Goal: Find contact information: Find contact information

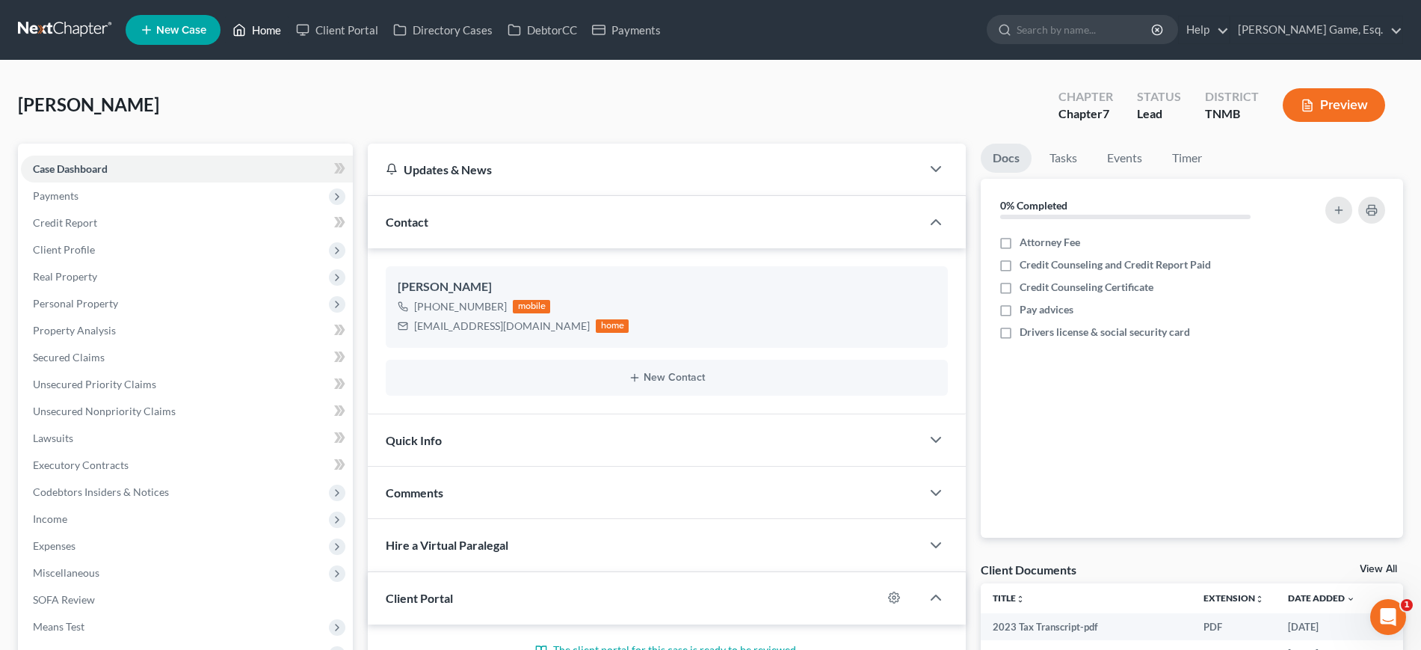
click at [289, 36] on link "Home" at bounding box center [257, 29] width 64 height 27
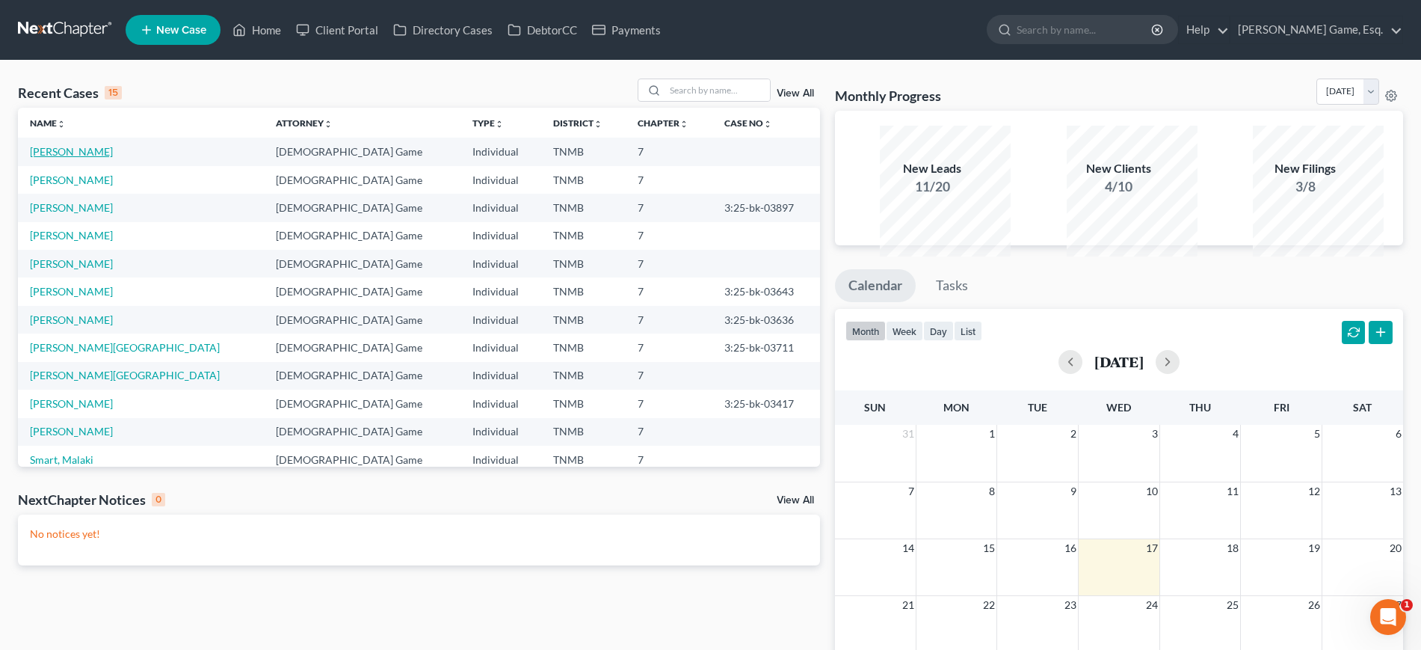
click at [60, 158] on link "[PERSON_NAME]" at bounding box center [71, 151] width 83 height 13
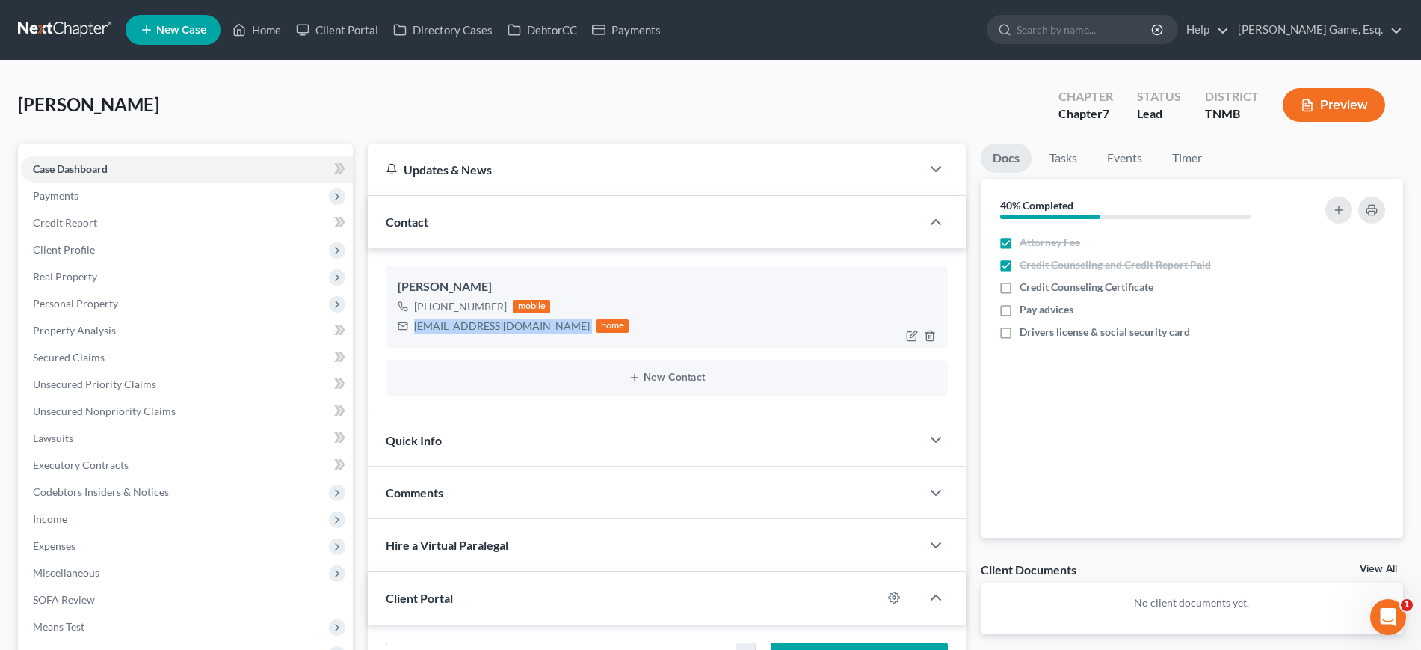
drag, startPoint x: 425, startPoint y: 402, endPoint x: 595, endPoint y: 405, distance: 170.5
click at [595, 336] on div "nichellemcfarlin@gmail.com home" at bounding box center [513, 325] width 231 height 19
copy div "[EMAIL_ADDRESS][DOMAIN_NAME]"
click at [289, 34] on link "Home" at bounding box center [257, 29] width 64 height 27
